Goal: Check status: Check status

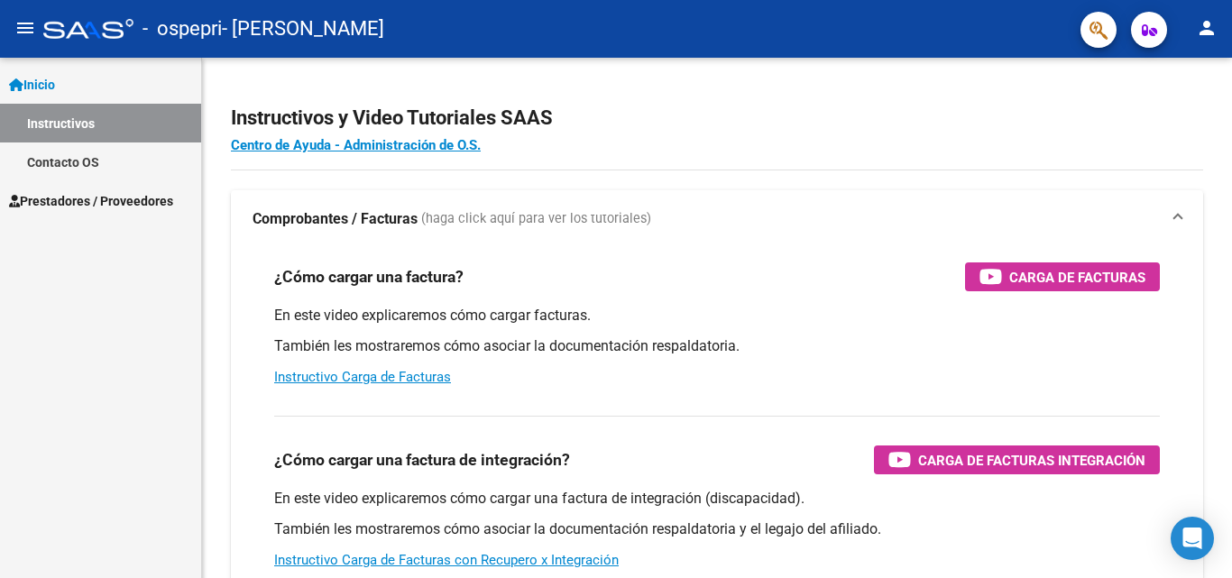
click at [68, 161] on link "Contacto OS" at bounding box center [100, 162] width 201 height 39
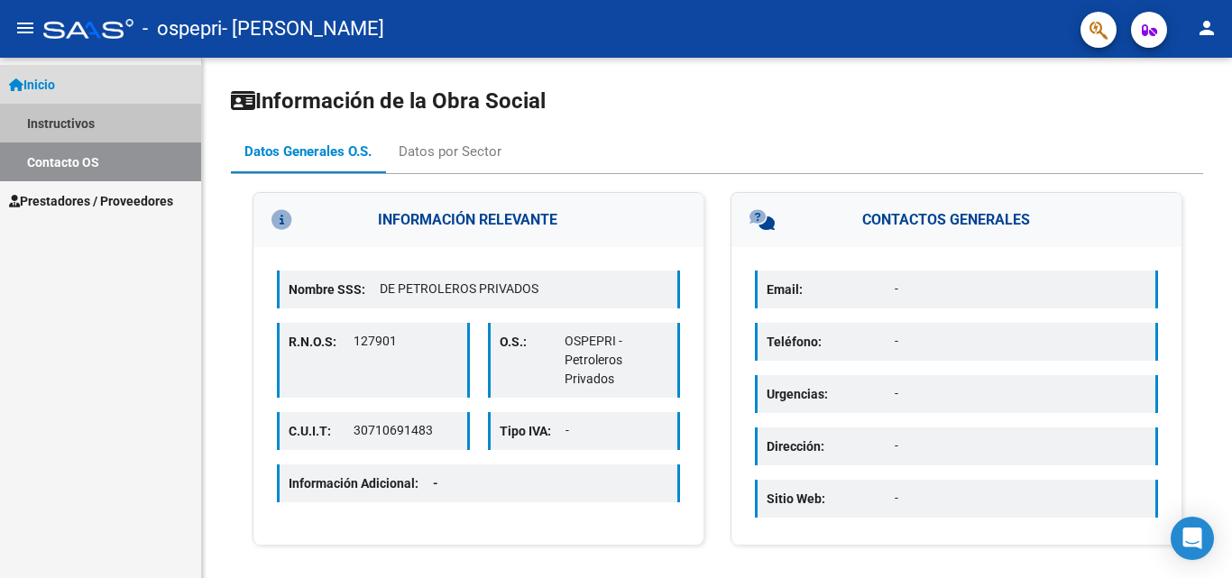
click at [52, 126] on link "Instructivos" at bounding box center [100, 123] width 201 height 39
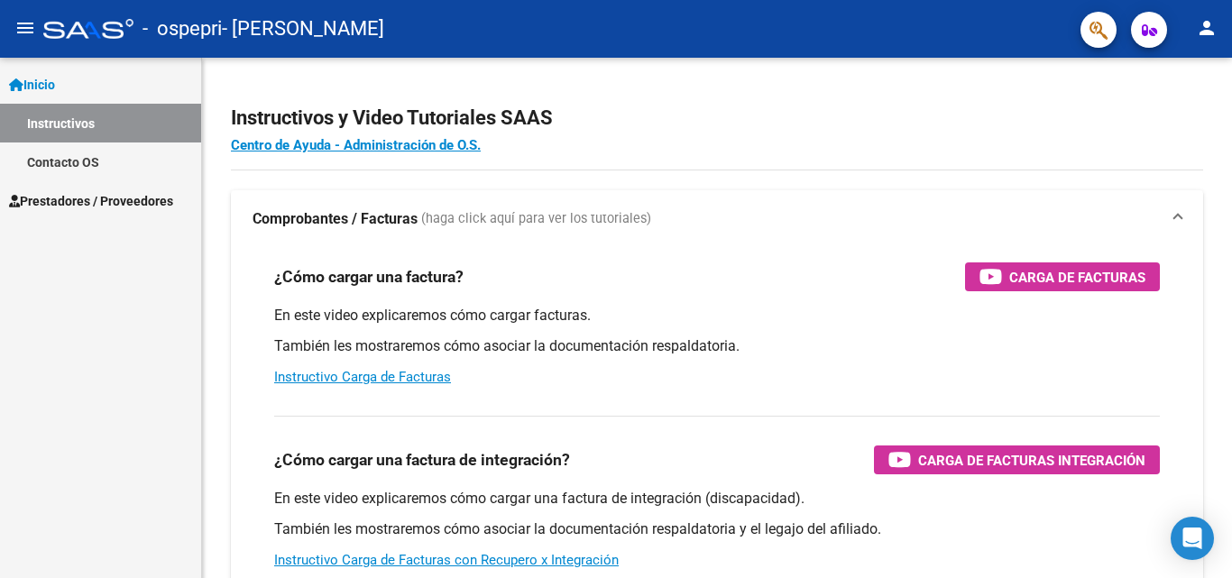
click at [69, 84] on link "Inicio" at bounding box center [100, 84] width 201 height 39
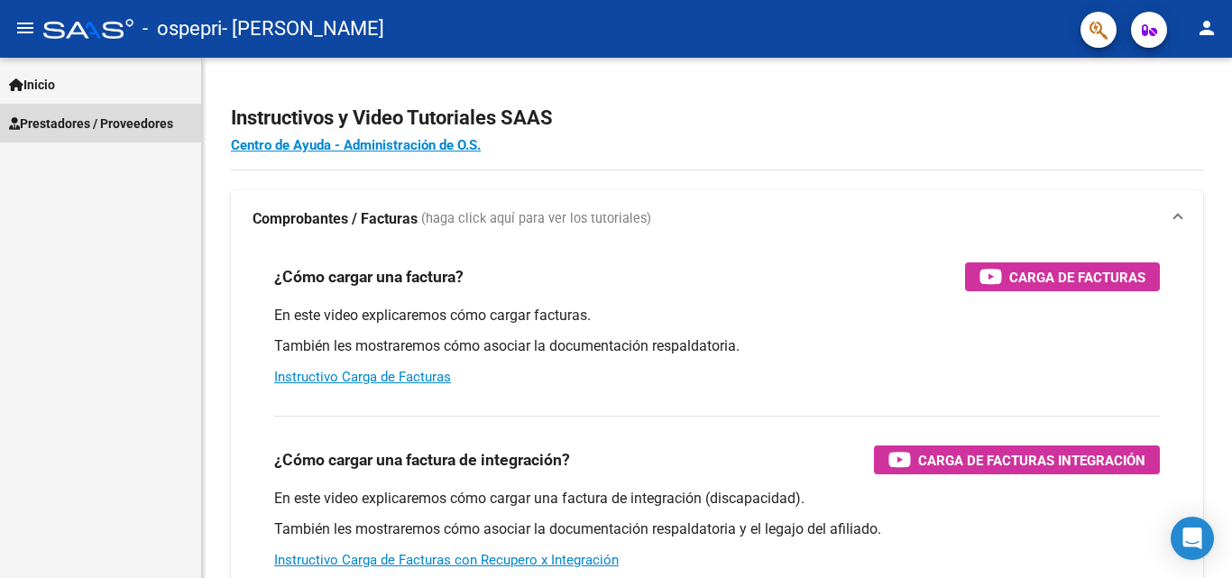
click at [69, 122] on span "Prestadores / Proveedores" at bounding box center [91, 124] width 164 height 20
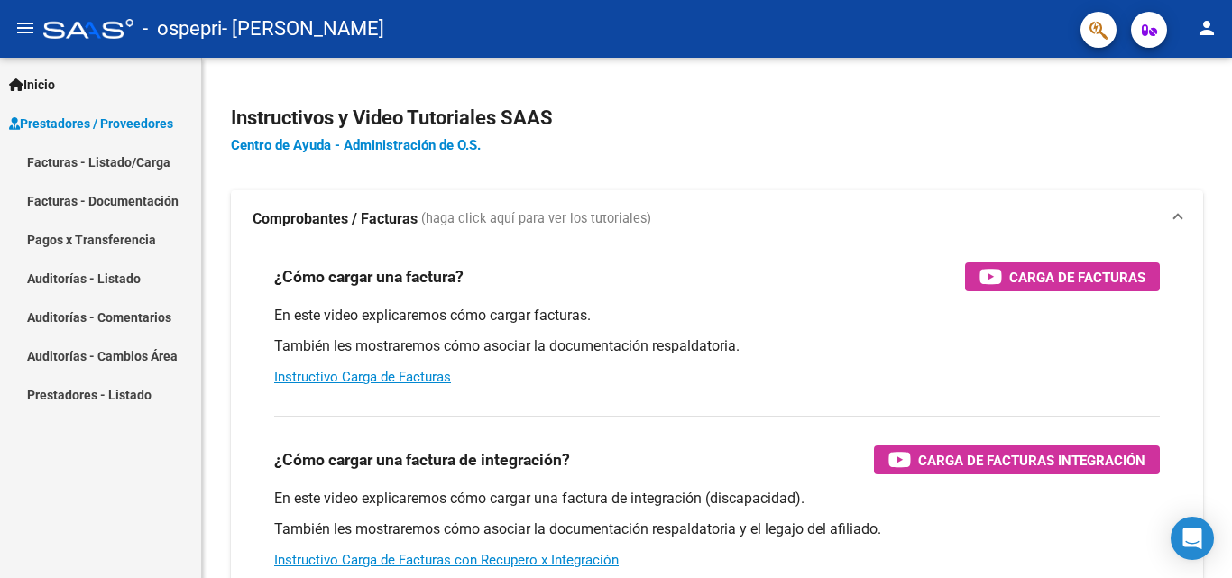
click at [83, 202] on link "Facturas - Documentación" at bounding box center [100, 200] width 201 height 39
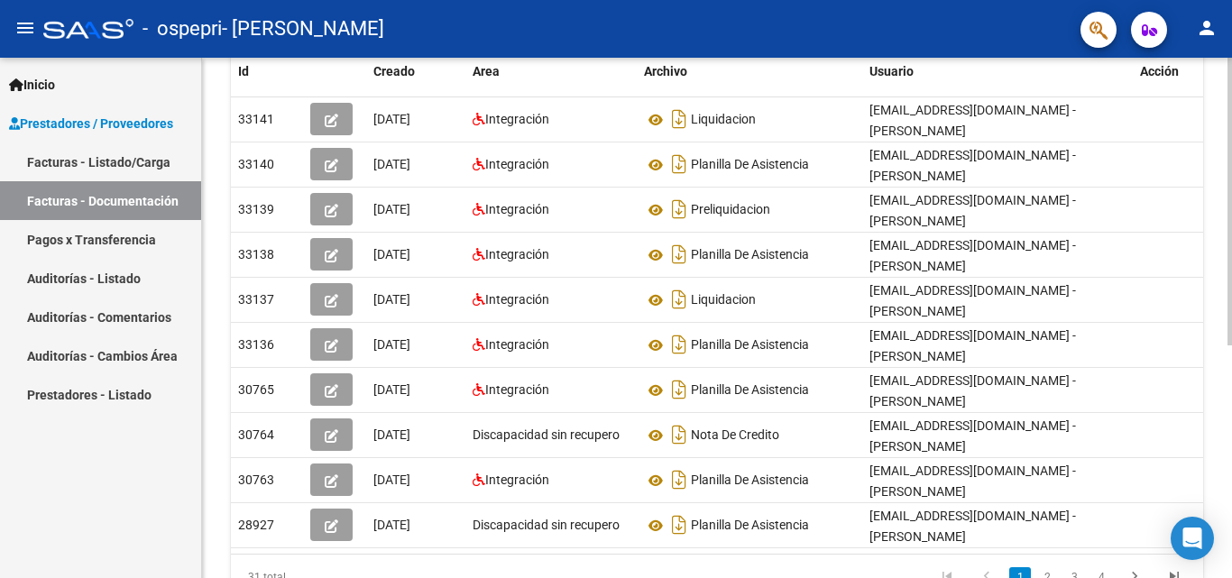
scroll to position [308, 0]
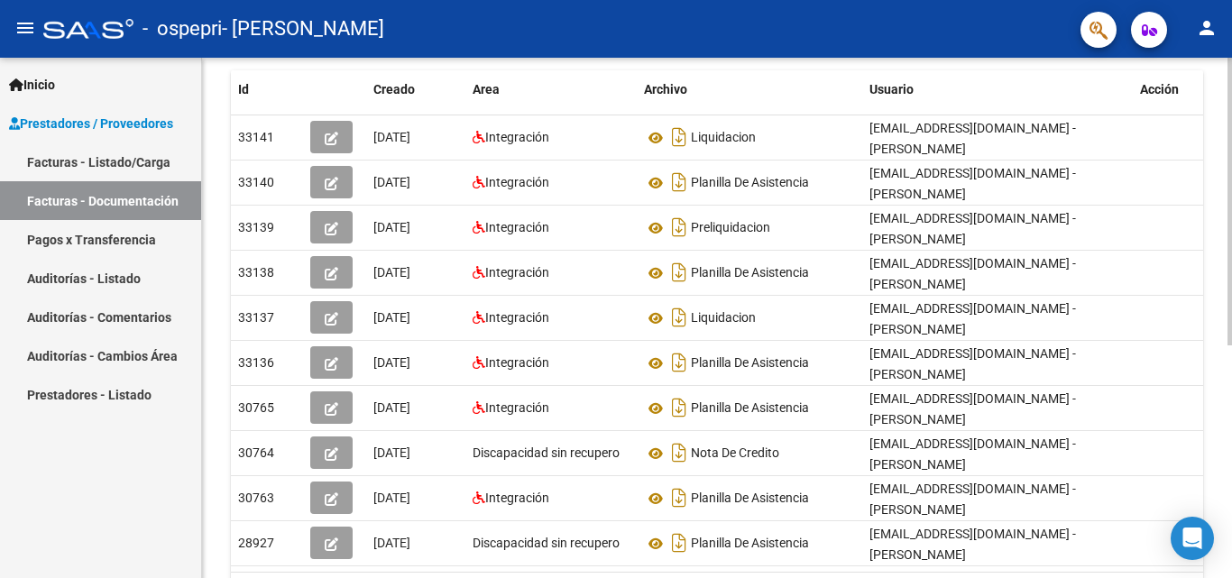
click at [1218, 422] on div "PRESTADORES -> Comprobantes - Documentación Respaldatoria cloud_download Export…" at bounding box center [719, 212] width 1035 height 926
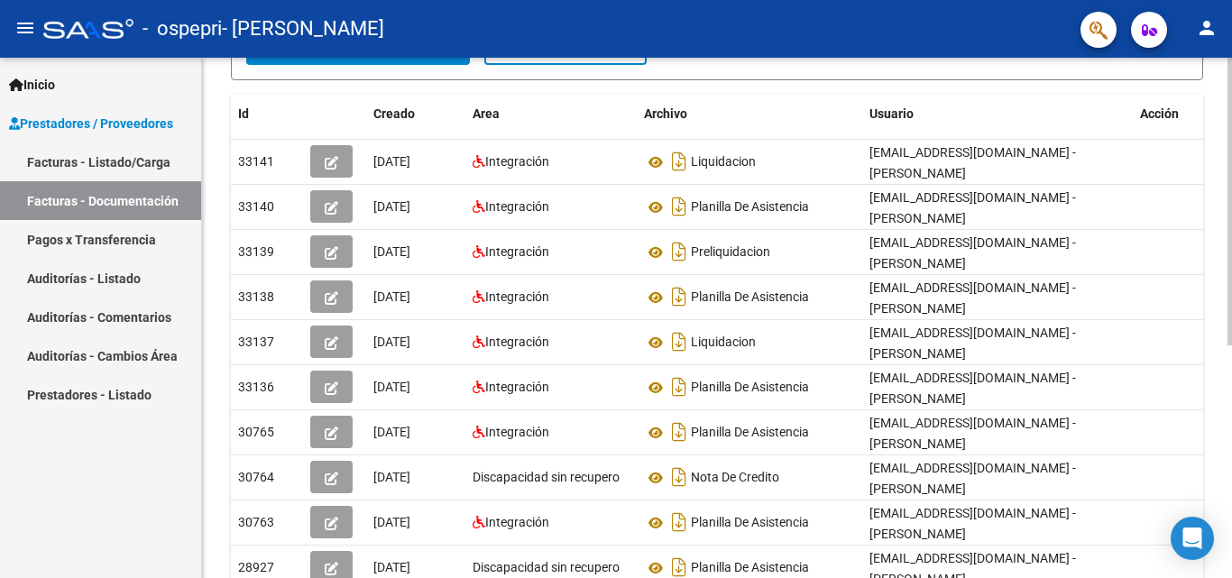
click at [1231, 281] on div at bounding box center [1230, 364] width 5 height 288
click at [30, 31] on mat-icon "menu" at bounding box center [25, 28] width 22 height 22
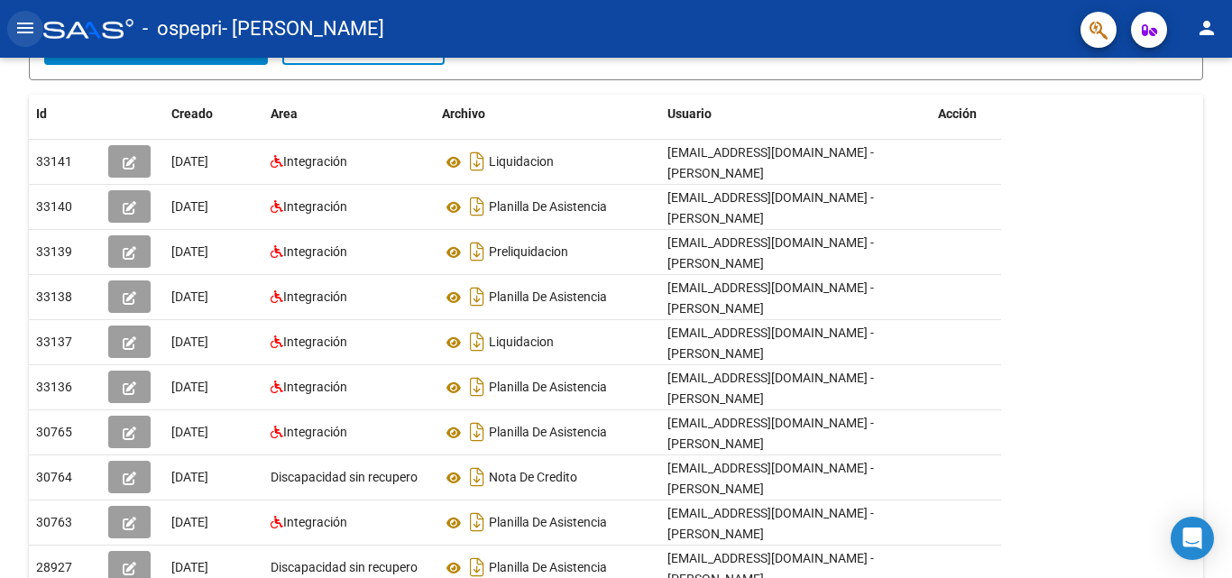
click at [30, 31] on mat-icon "menu" at bounding box center [25, 28] width 22 height 22
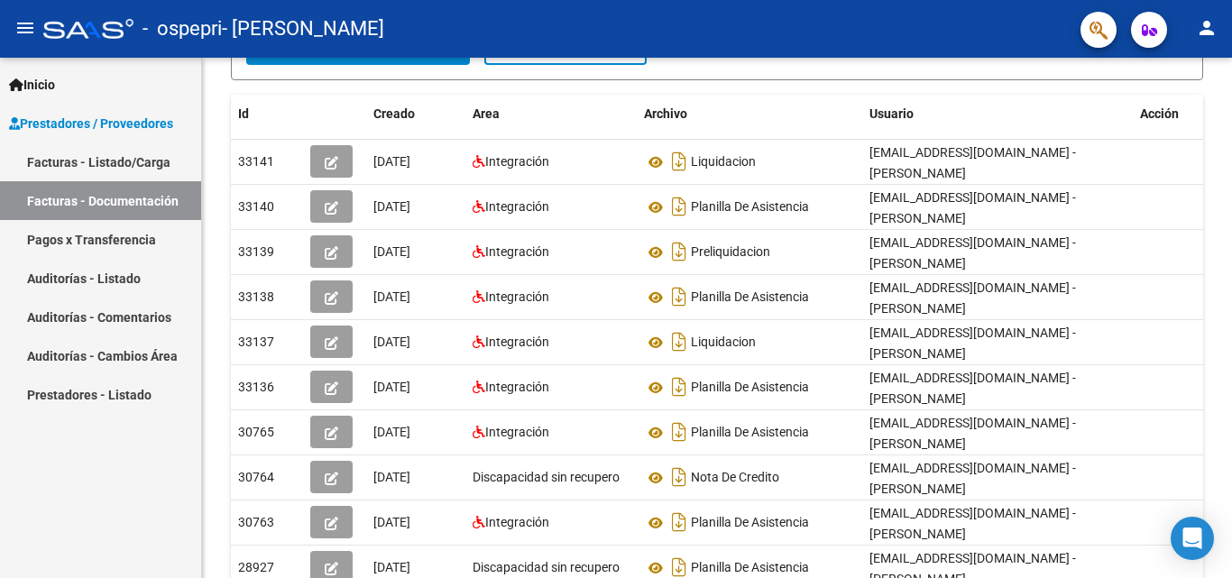
click at [1210, 24] on mat-icon "person" at bounding box center [1207, 28] width 22 height 22
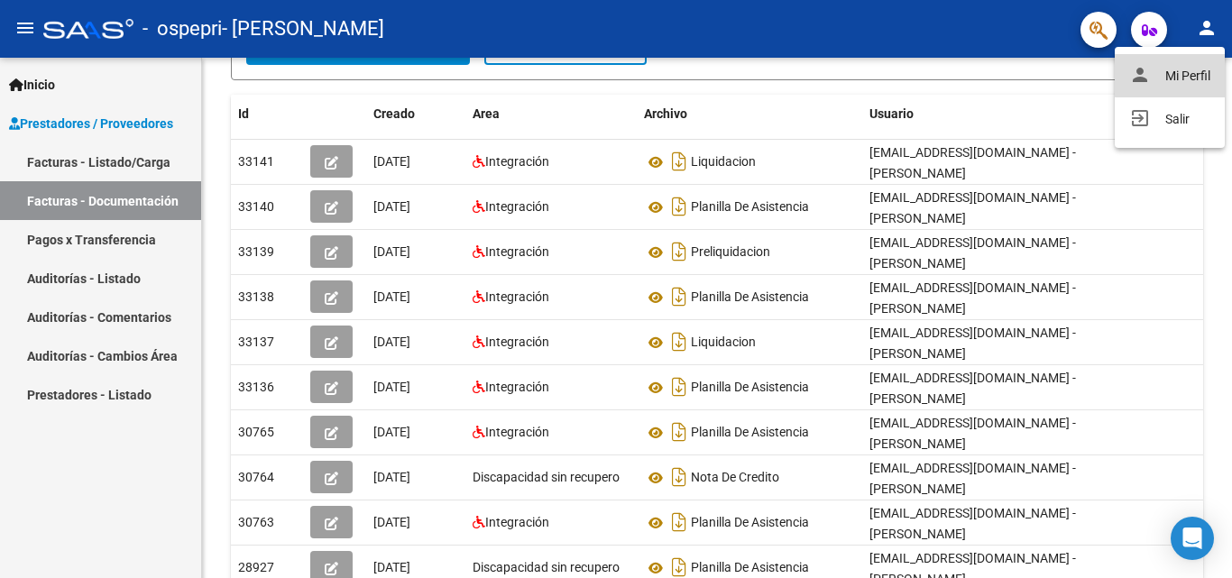
click at [1175, 72] on button "person Mi Perfil" at bounding box center [1170, 75] width 110 height 43
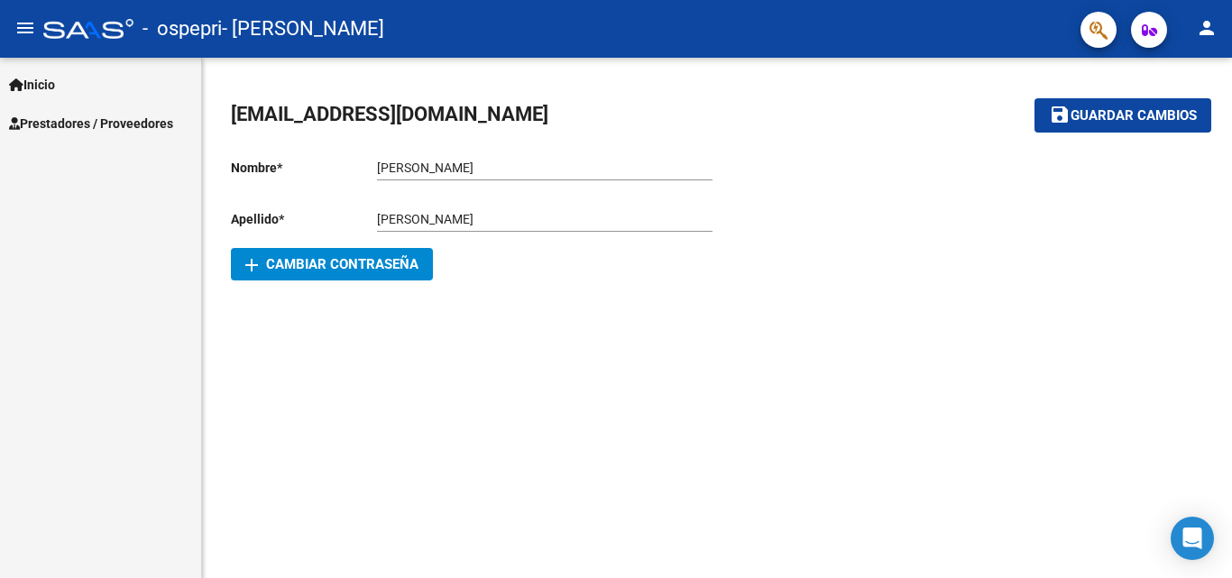
click at [382, 107] on span "[EMAIL_ADDRESS][DOMAIN_NAME]" at bounding box center [389, 114] width 317 height 23
click at [1104, 116] on span "Guardar cambios" at bounding box center [1134, 116] width 126 height 16
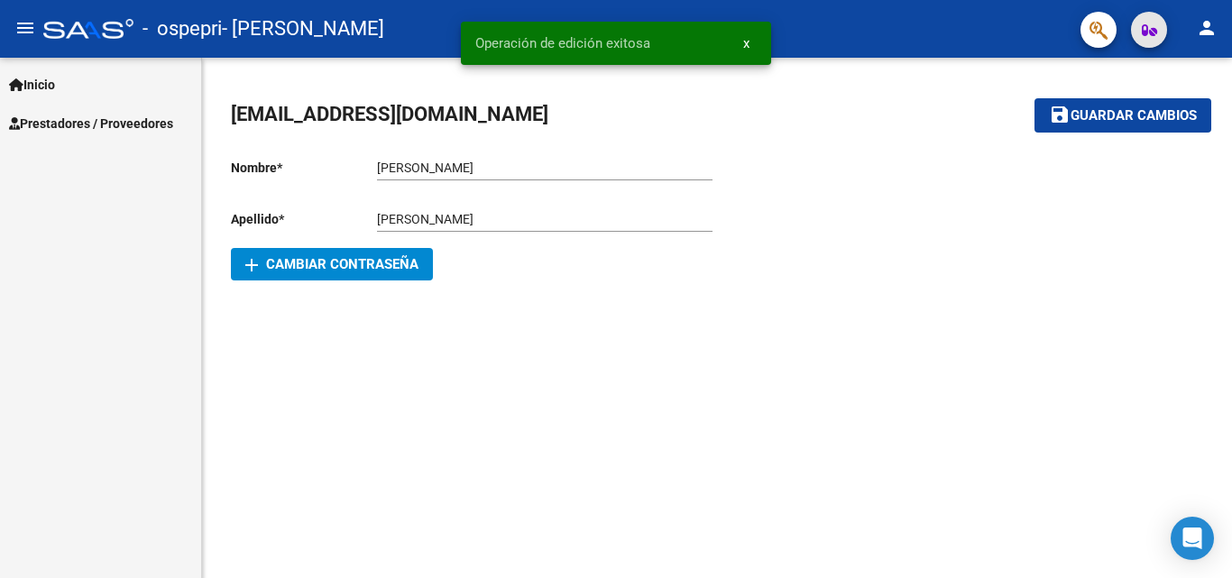
click at [1143, 40] on span "button" at bounding box center [1149, 30] width 15 height 36
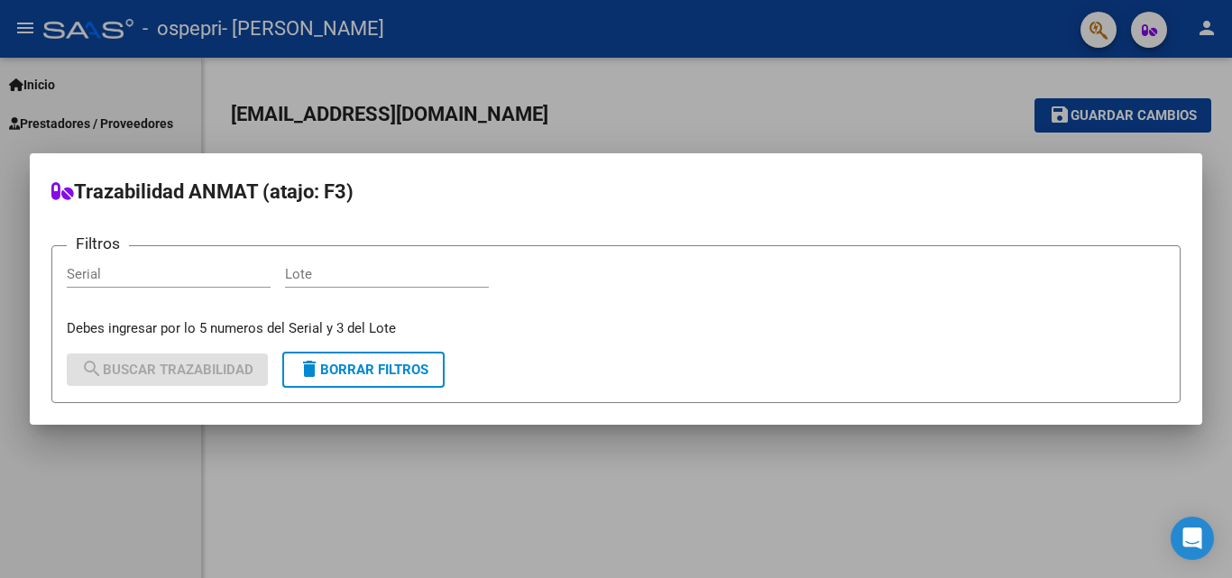
click at [1095, 32] on div at bounding box center [616, 289] width 1232 height 578
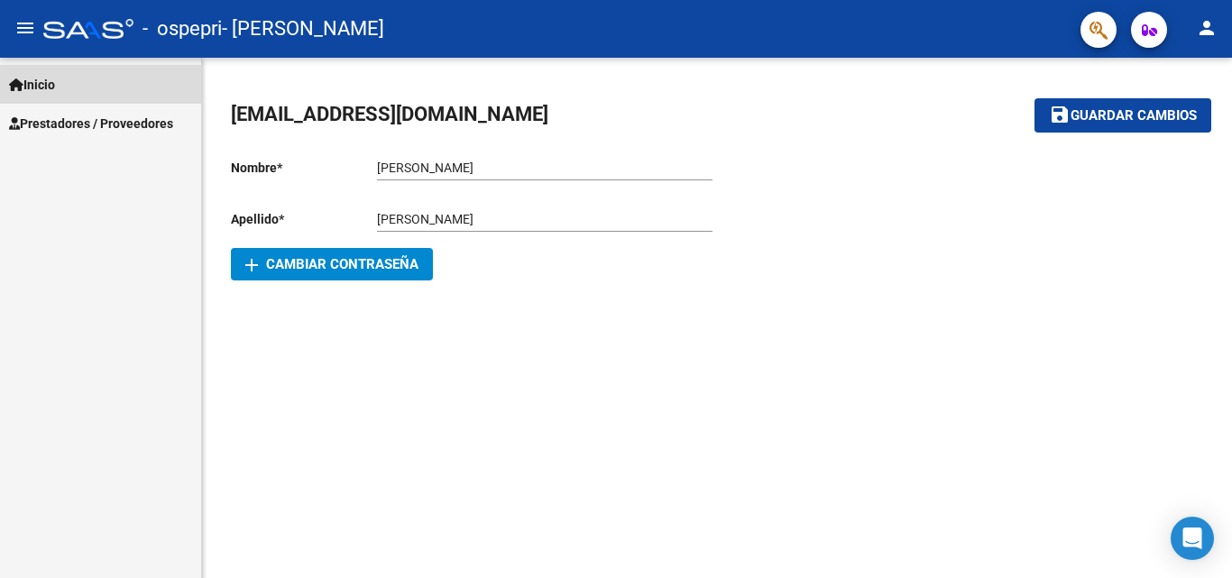
click at [41, 88] on span "Inicio" at bounding box center [32, 85] width 46 height 20
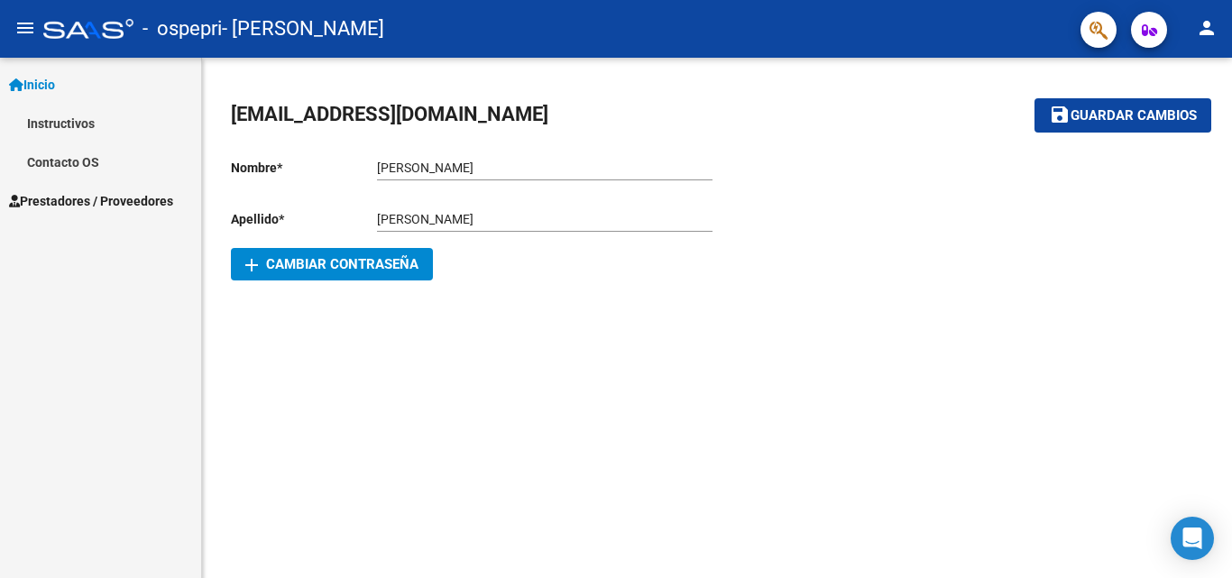
click at [60, 124] on link "Instructivos" at bounding box center [100, 123] width 201 height 39
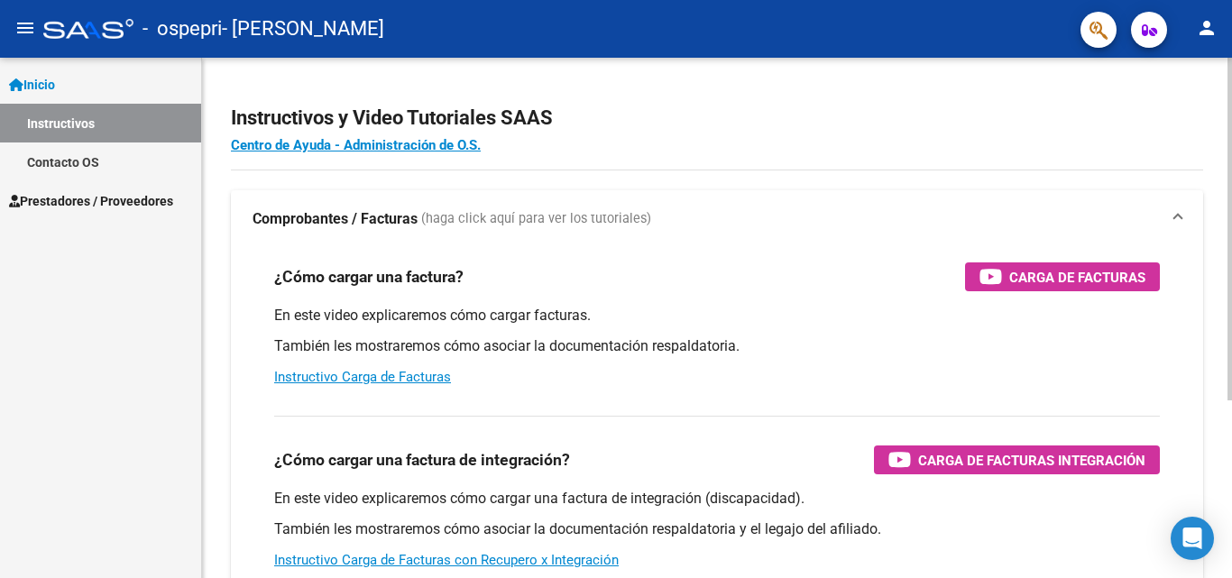
click at [1231, 470] on div at bounding box center [1230, 318] width 5 height 520
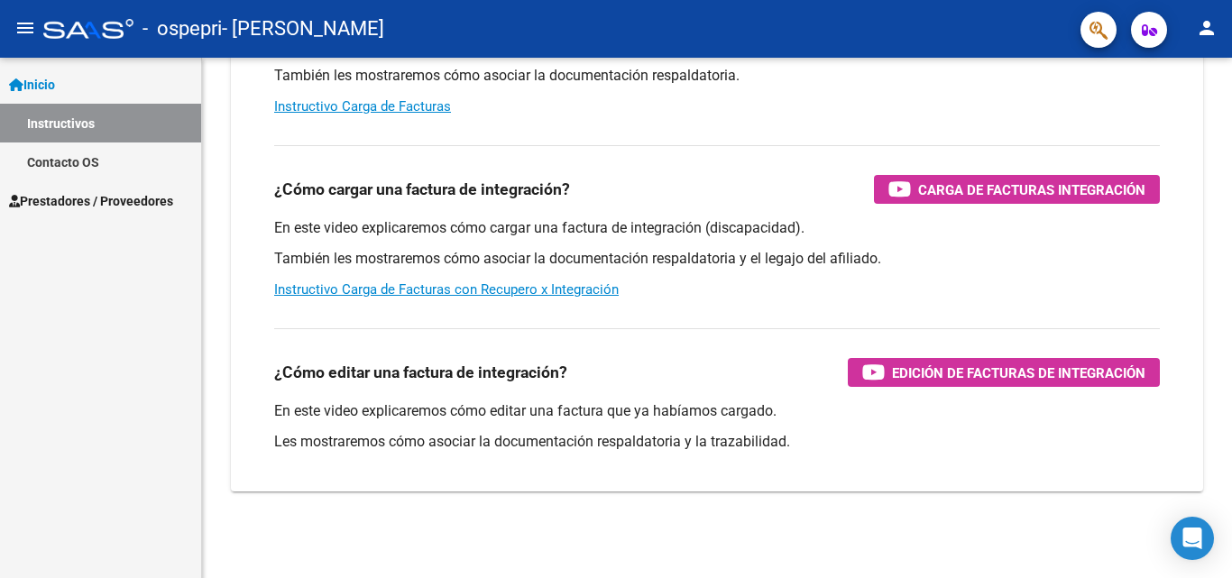
click at [79, 205] on span "Prestadores / Proveedores" at bounding box center [91, 201] width 164 height 20
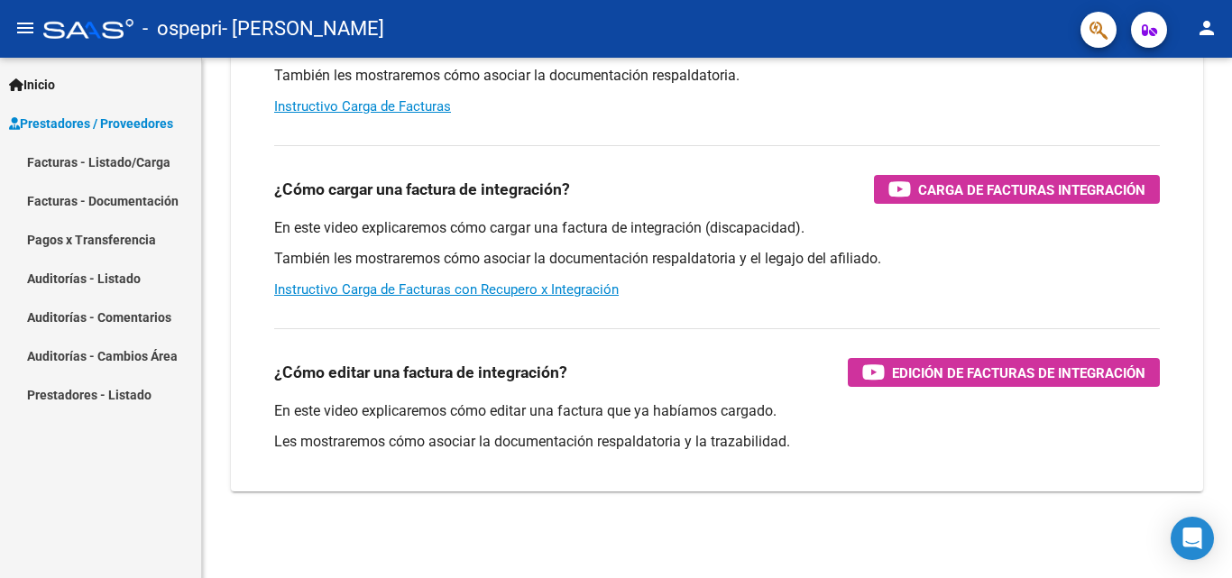
click at [114, 231] on link "Pagos x Transferencia" at bounding box center [100, 239] width 201 height 39
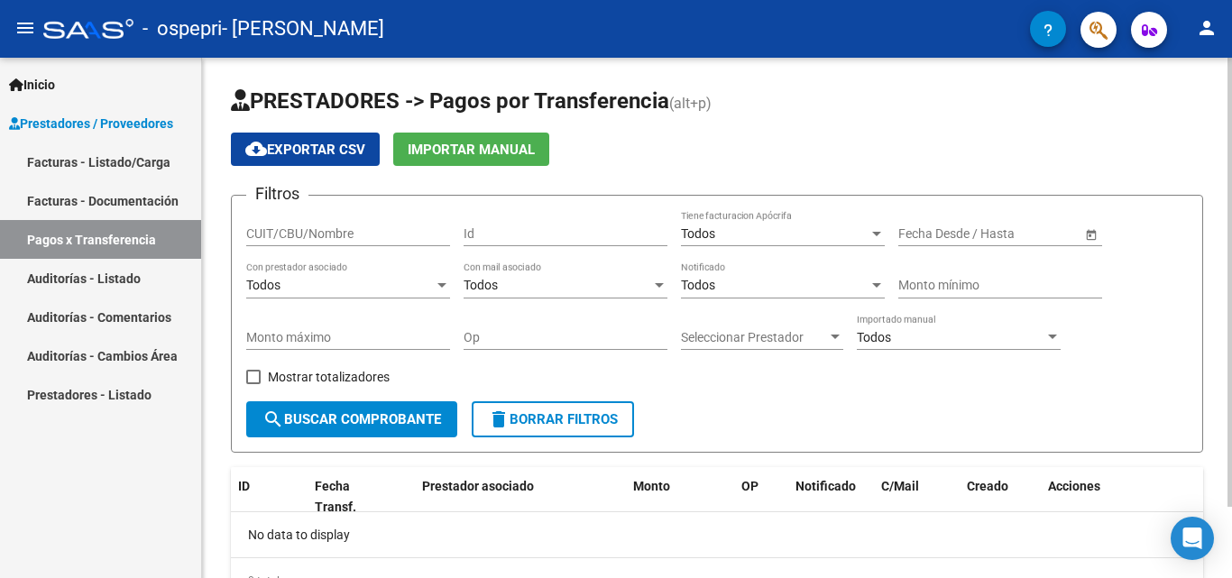
click at [1228, 518] on div at bounding box center [1230, 318] width 5 height 520
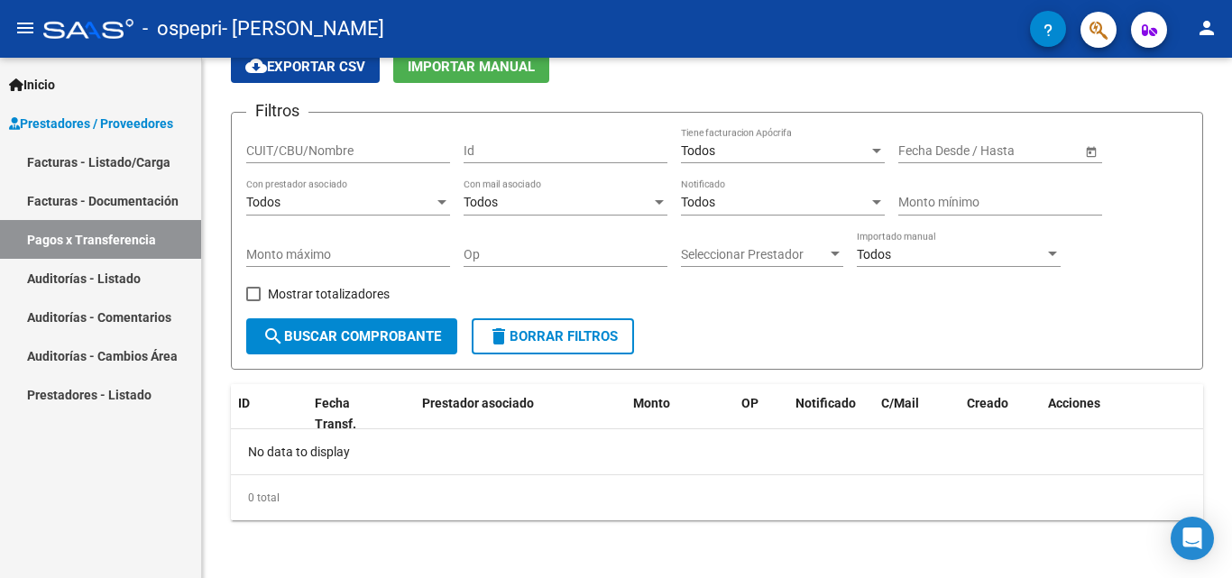
click at [33, 82] on span "Inicio" at bounding box center [32, 85] width 46 height 20
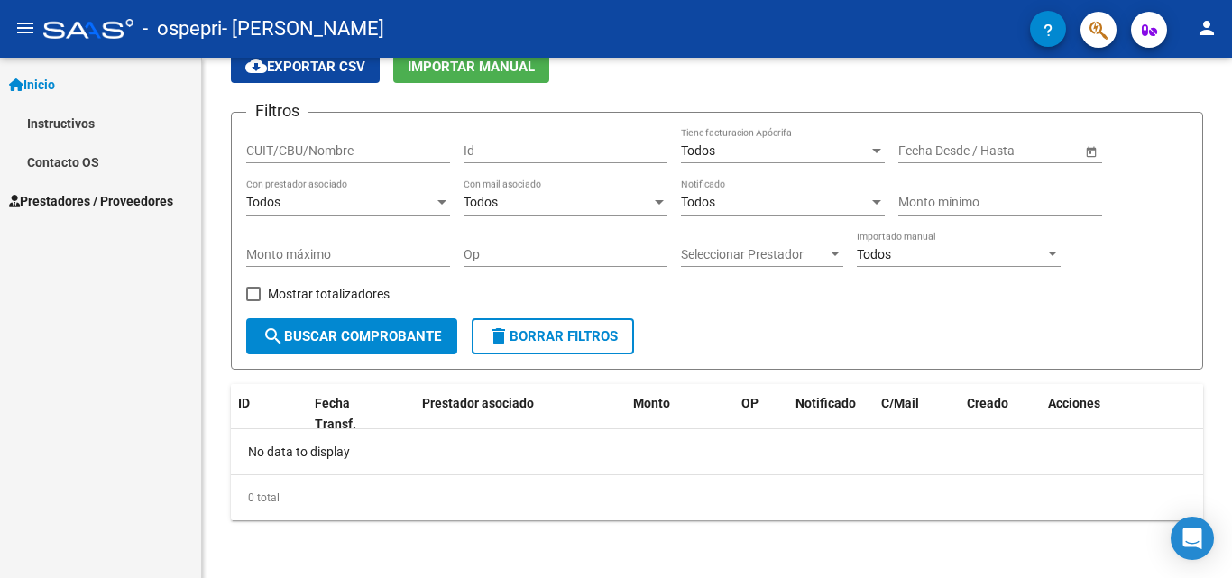
click at [1054, 18] on button "button" at bounding box center [1048, 29] width 36 height 36
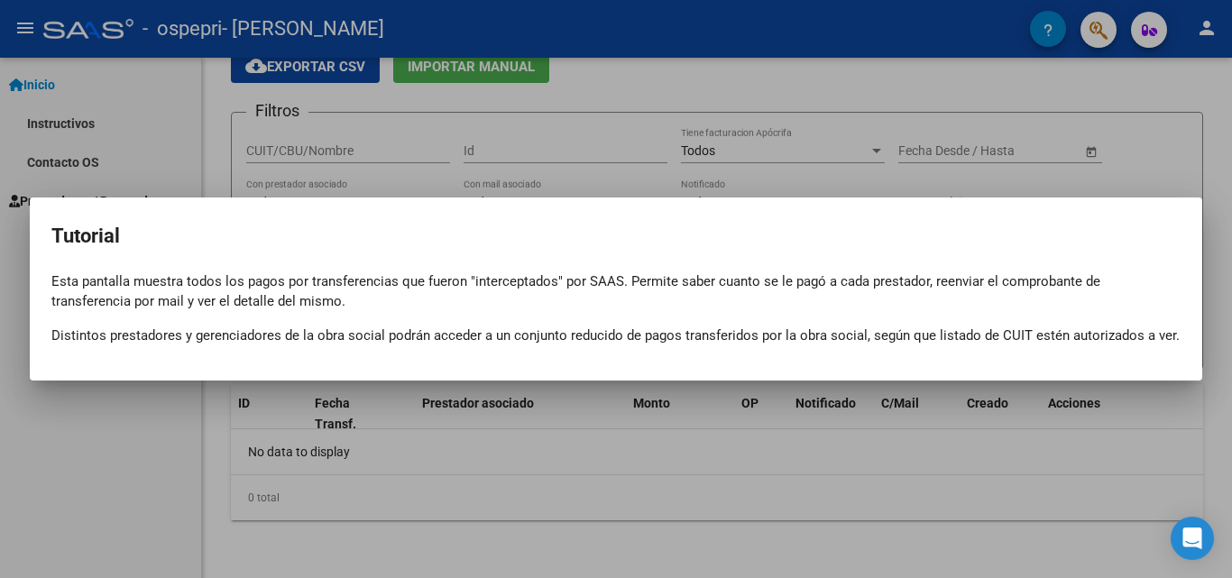
click at [579, 445] on div at bounding box center [616, 289] width 1232 height 578
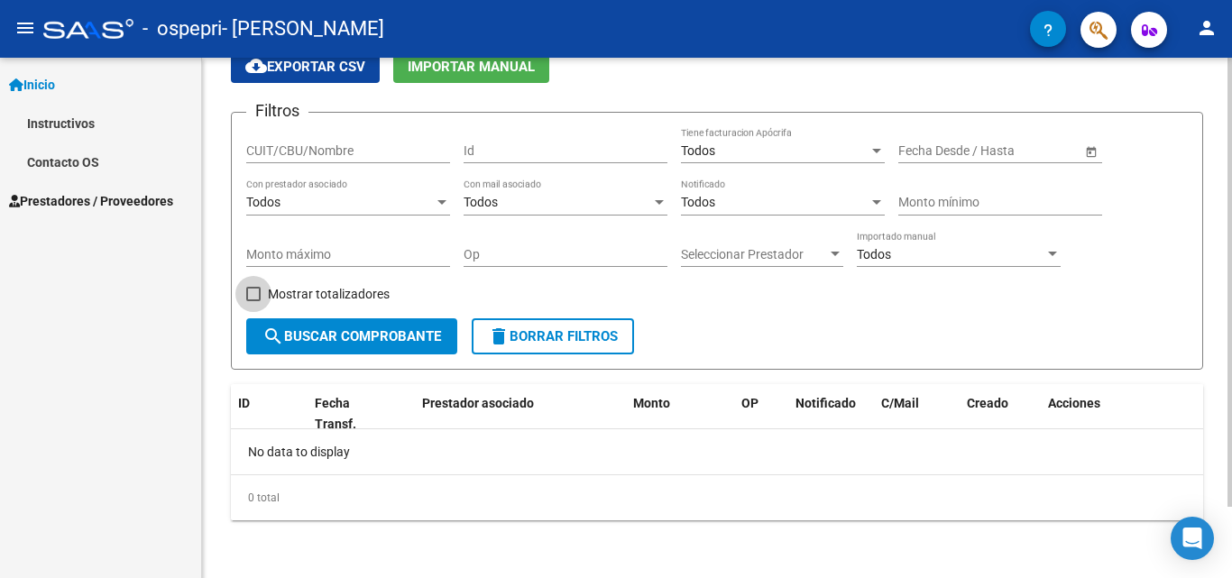
click at [254, 290] on span at bounding box center [253, 294] width 14 height 14
click at [253, 301] on input "Mostrar totalizadores" at bounding box center [253, 301] width 1 height 1
checkbox input "true"
click at [310, 340] on span "search Buscar Comprobante" at bounding box center [351, 336] width 179 height 16
click at [1091, 147] on span "Open calendar" at bounding box center [1091, 151] width 43 height 43
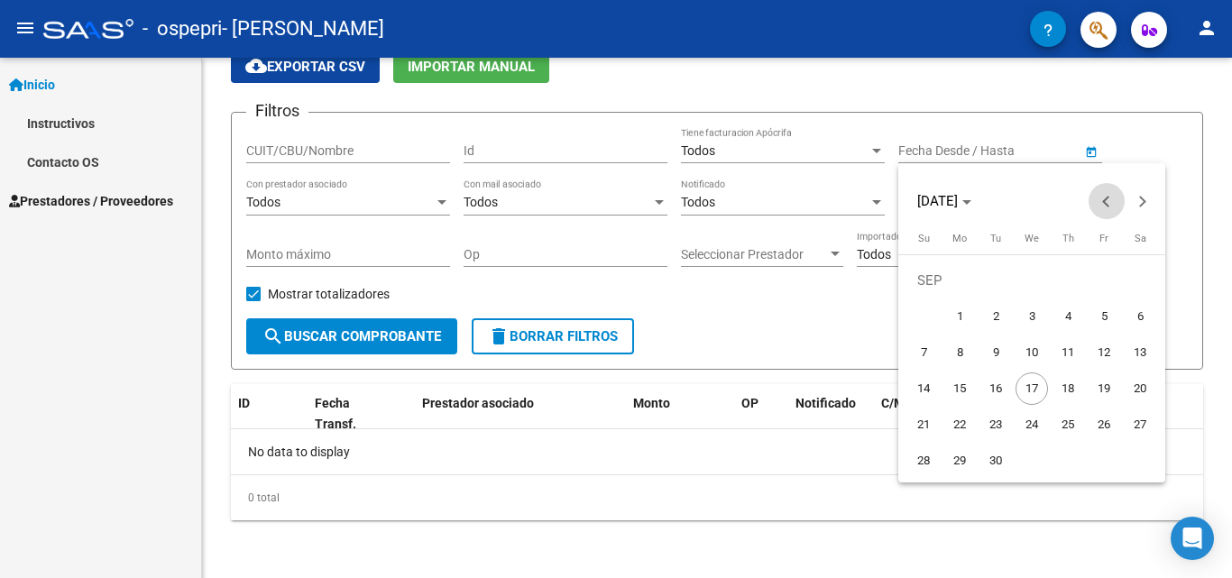
click at [1110, 195] on span "Previous month" at bounding box center [1107, 201] width 36 height 36
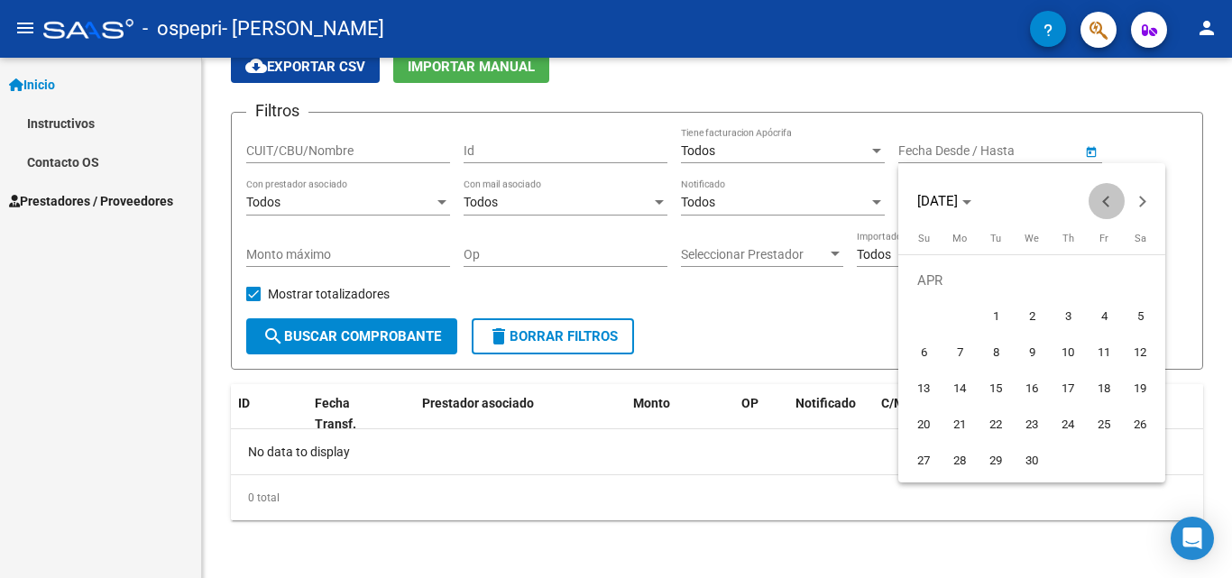
click at [1110, 195] on span "Previous month" at bounding box center [1107, 201] width 36 height 36
click at [1138, 201] on button "Next month" at bounding box center [1143, 201] width 36 height 36
click at [1138, 429] on span "31" at bounding box center [1140, 425] width 32 height 32
type input "[DATE]"
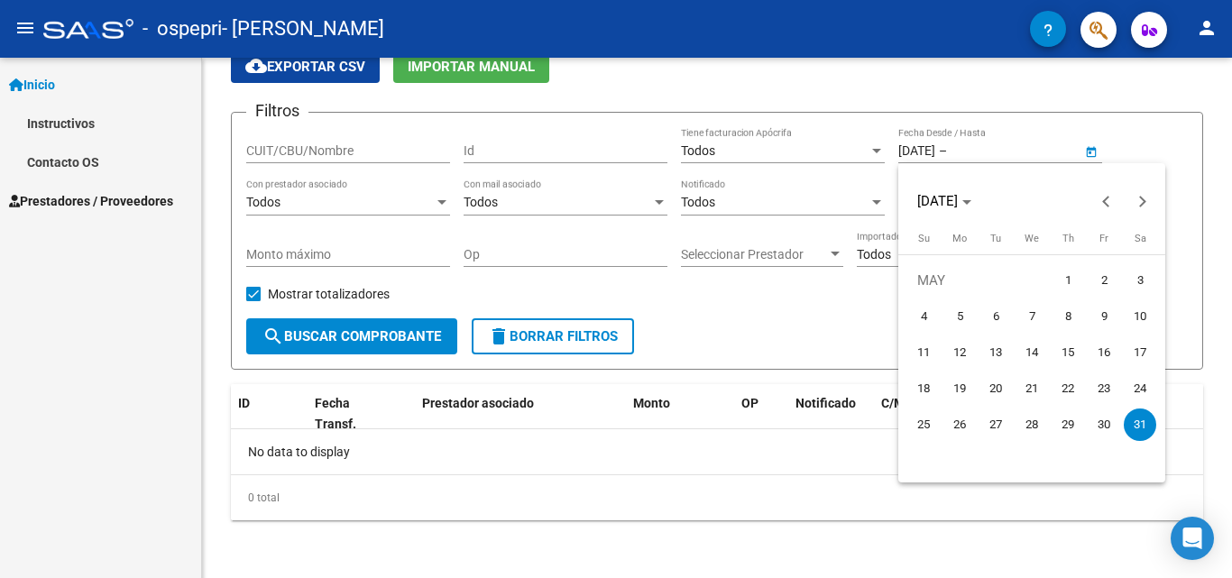
click at [813, 301] on div at bounding box center [616, 289] width 1232 height 578
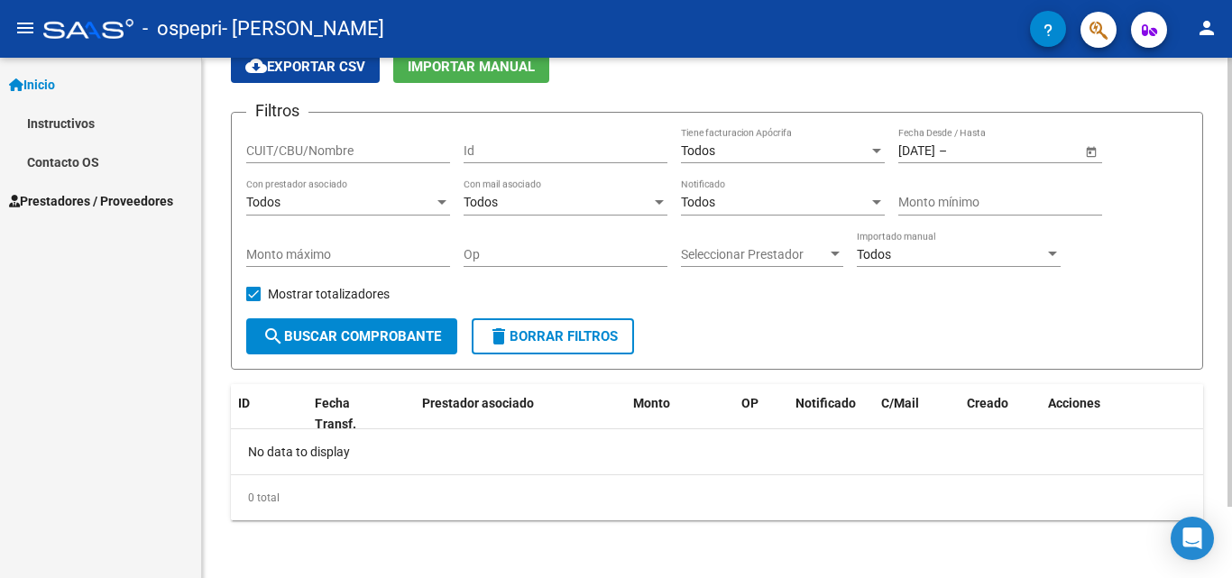
click at [1048, 251] on div at bounding box center [1052, 254] width 16 height 14
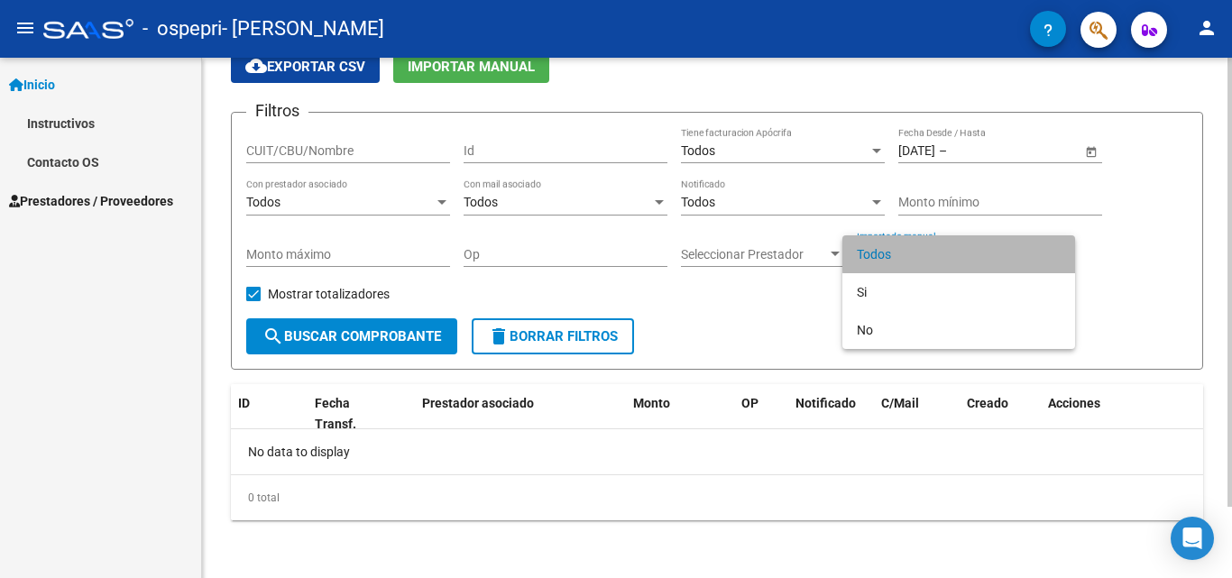
click at [1048, 251] on span "Todos" at bounding box center [959, 254] width 204 height 38
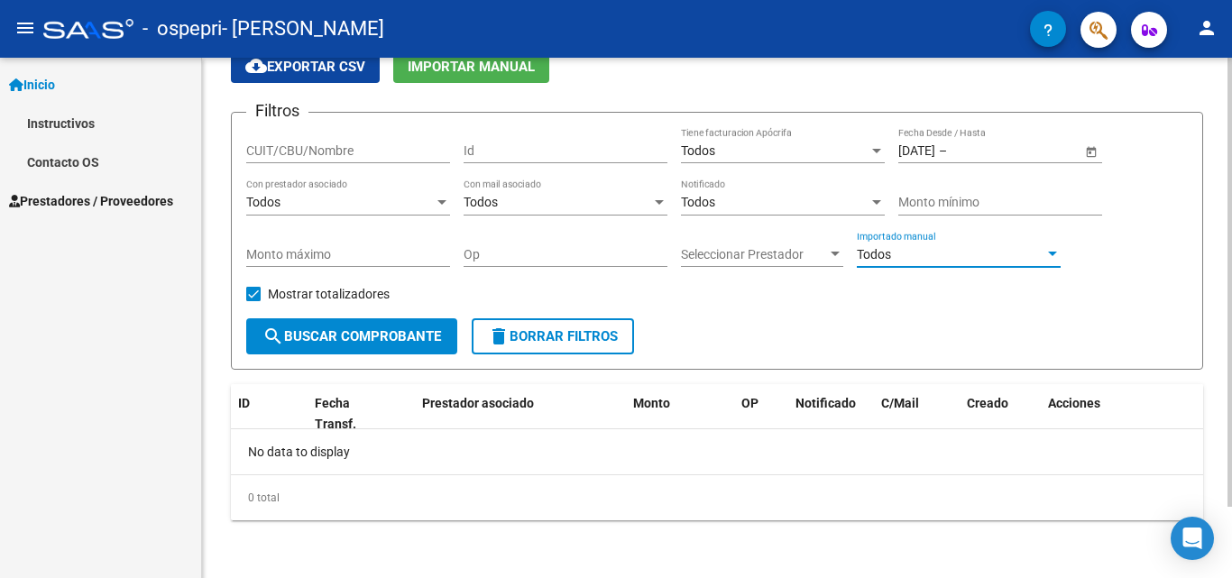
click at [1089, 156] on span "Open calendar" at bounding box center [1091, 151] width 43 height 43
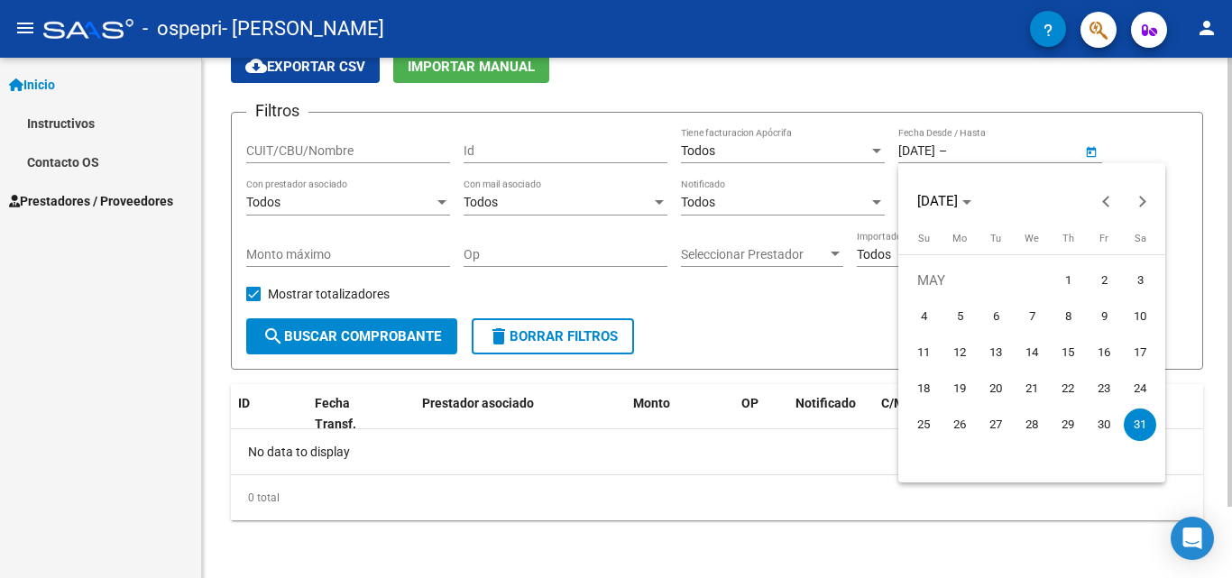
click at [1089, 156] on div at bounding box center [616, 289] width 1232 height 578
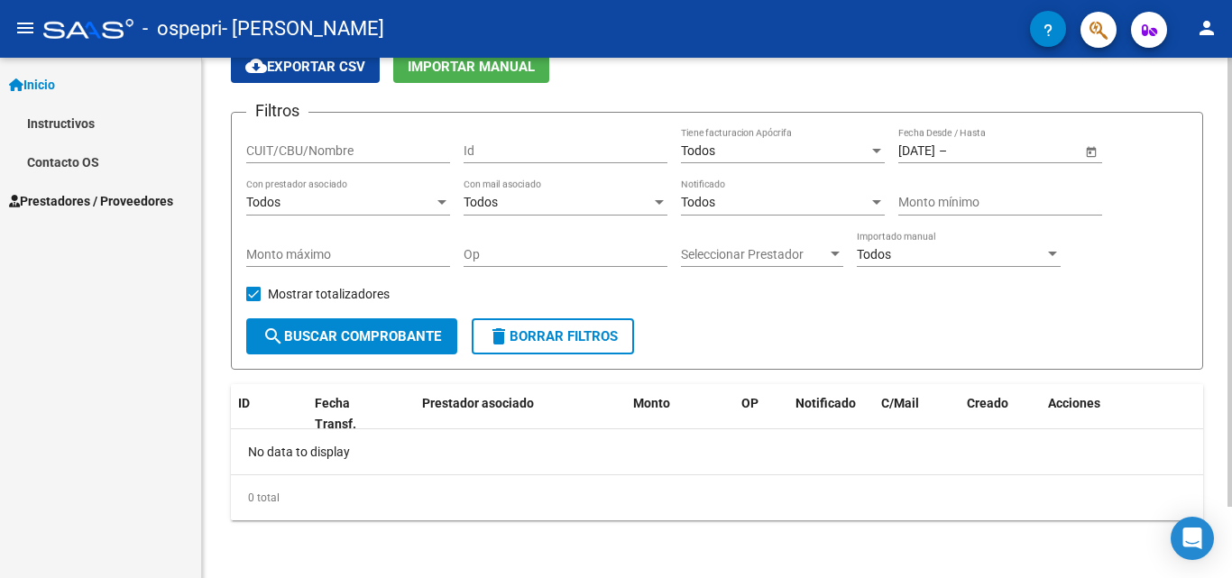
click at [1089, 156] on span "Open calendar" at bounding box center [1091, 151] width 43 height 43
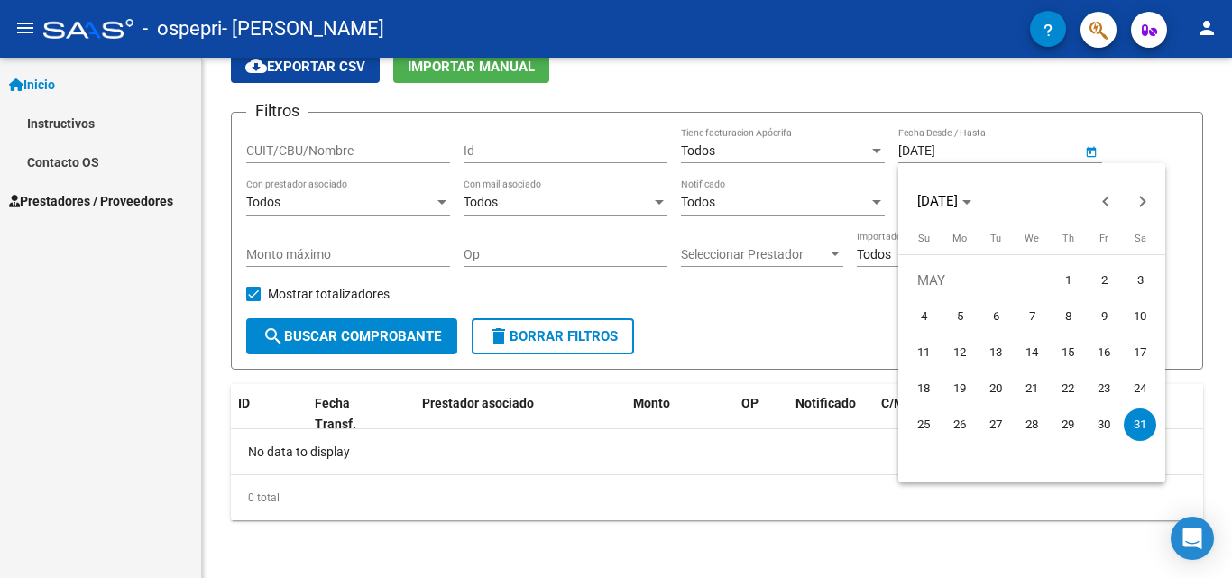
click at [1020, 146] on div at bounding box center [616, 289] width 1232 height 578
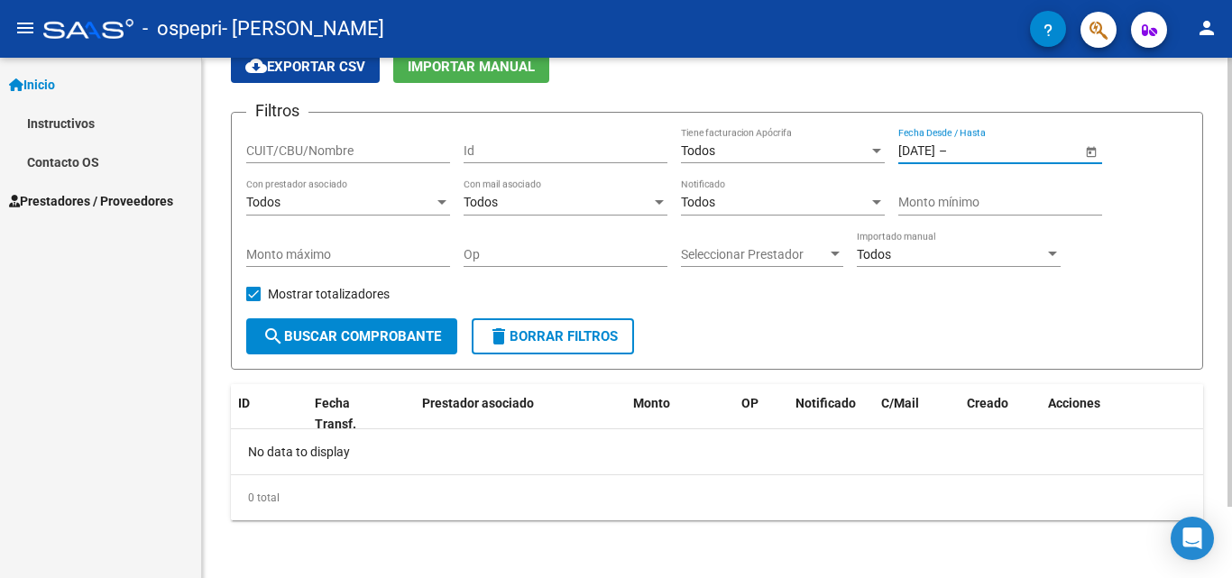
click at [1018, 147] on input "text" at bounding box center [995, 150] width 88 height 15
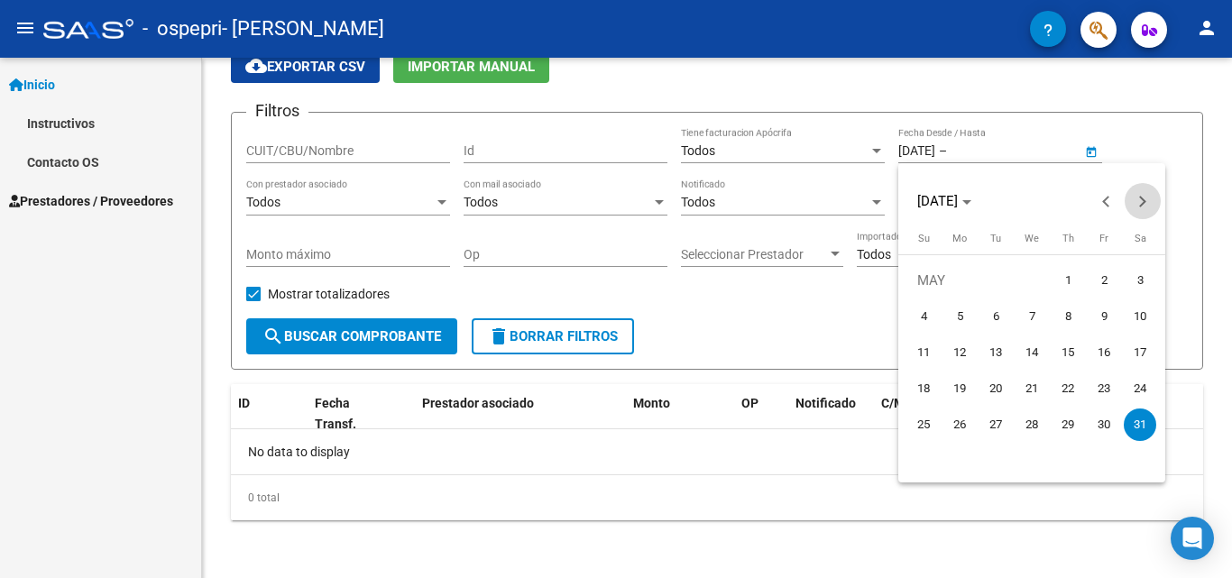
click at [1148, 198] on span "Next month" at bounding box center [1143, 201] width 36 height 36
click at [994, 307] on span "2" at bounding box center [996, 316] width 32 height 32
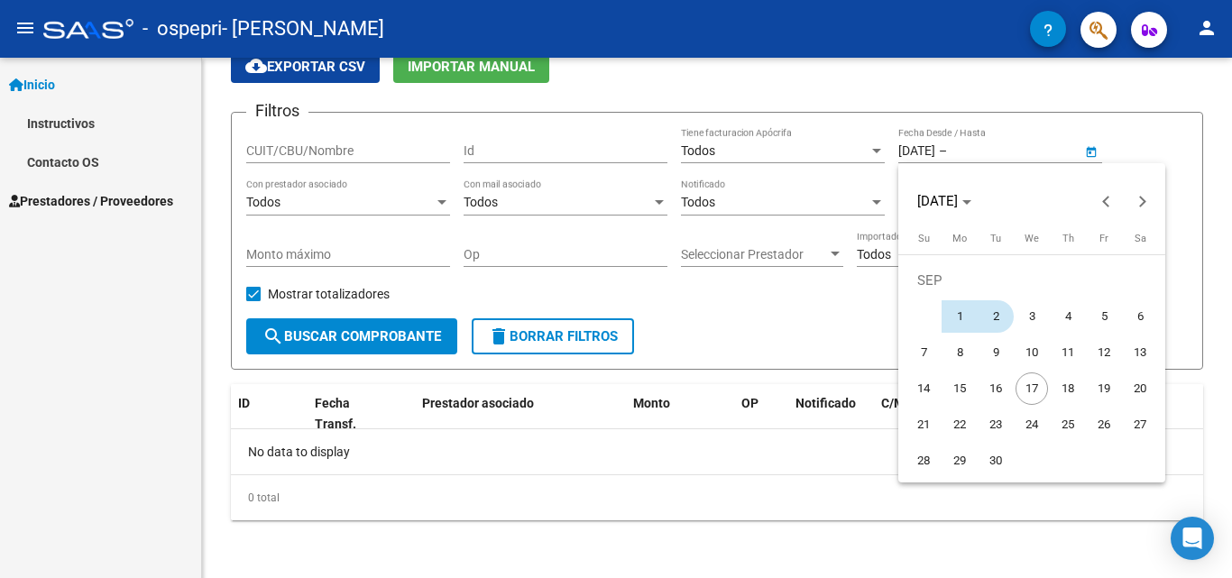
type input "[DATE]"
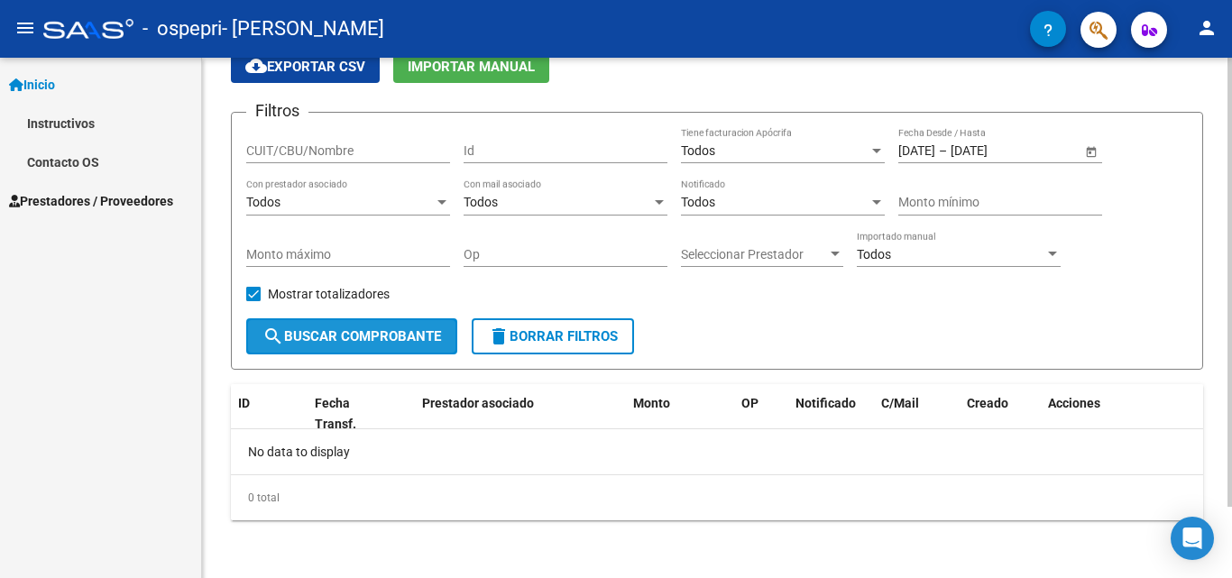
click at [368, 326] on button "search Buscar Comprobante" at bounding box center [351, 336] width 211 height 36
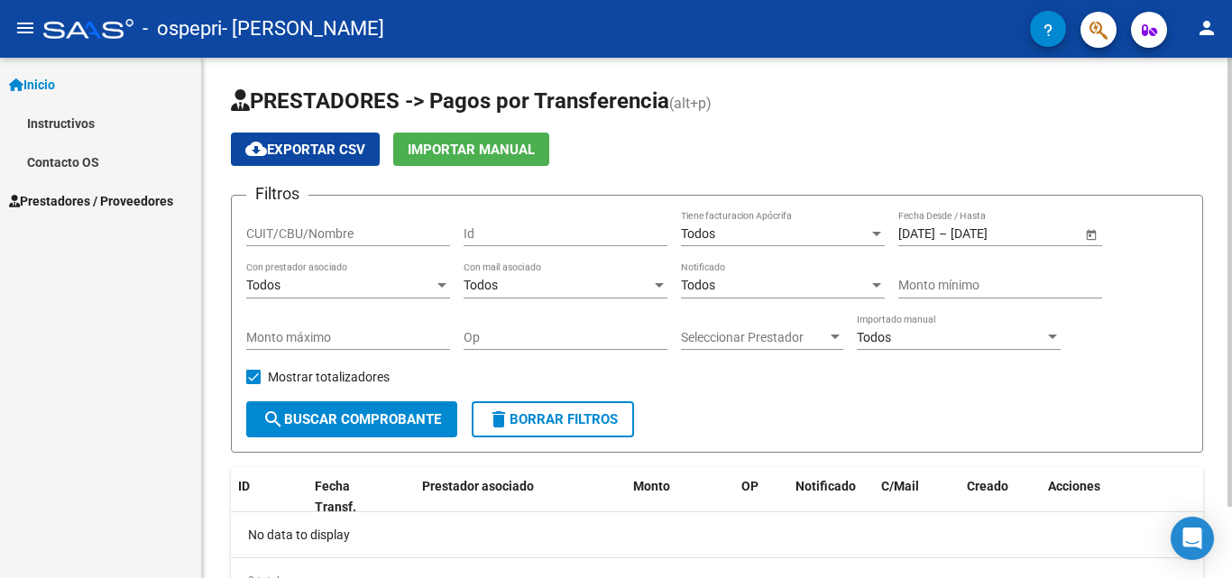
click at [1231, 180] on div at bounding box center [1230, 282] width 5 height 449
click at [312, 234] on input "CUIT/CBU/Nombre" at bounding box center [348, 233] width 204 height 15
type input "27286171945"
click at [338, 423] on span "search Buscar Comprobante" at bounding box center [351, 419] width 179 height 16
